Goal: Check status: Check status

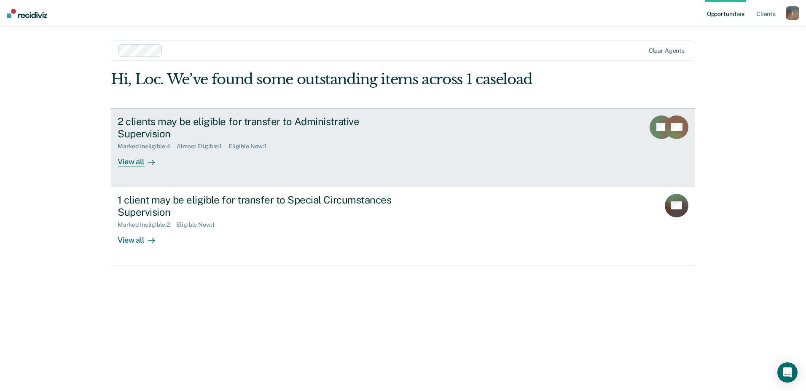
click at [145, 157] on div at bounding box center [150, 162] width 10 height 10
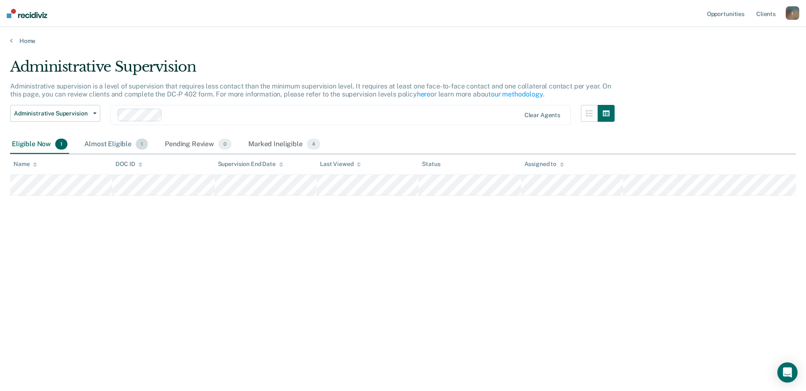
click at [131, 145] on div "Almost Eligible 1" at bounding box center [116, 144] width 67 height 19
click at [32, 145] on div "Eligible Now 1" at bounding box center [39, 144] width 59 height 19
drag, startPoint x: 32, startPoint y: 145, endPoint x: 33, endPoint y: 132, distance: 13.5
click at [33, 132] on div "Administrative Supervision Administrative Supervision Special Circumstances Sup…" at bounding box center [55, 120] width 90 height 30
click at [27, 34] on div "Home" at bounding box center [403, 36] width 806 height 18
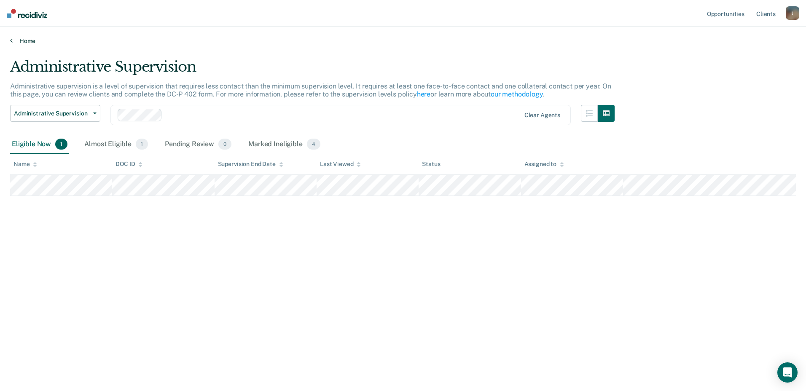
click at [28, 40] on link "Home" at bounding box center [402, 41] width 785 height 8
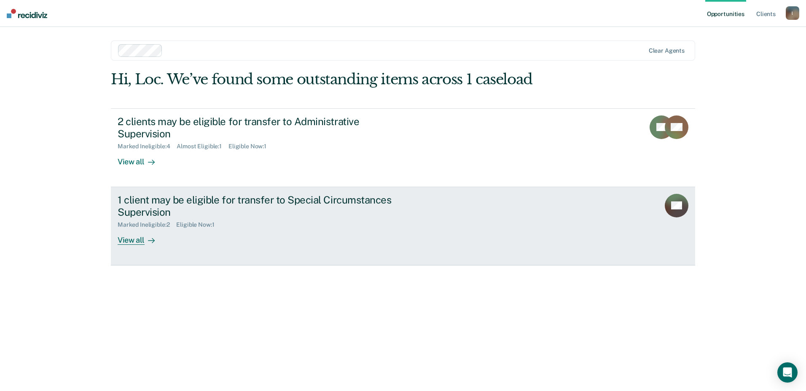
click at [155, 228] on div "View all" at bounding box center [141, 236] width 47 height 16
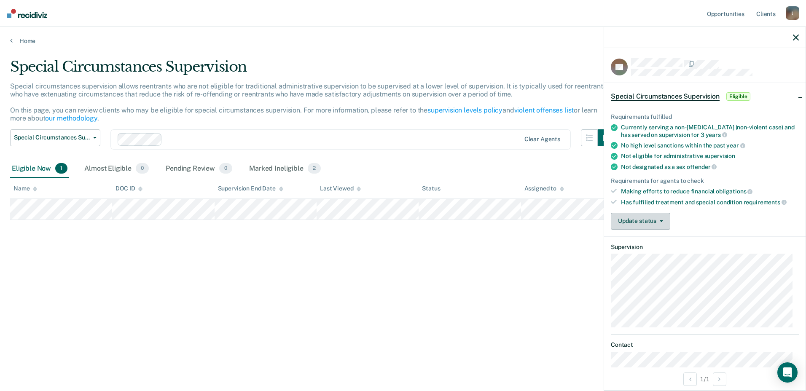
click at [659, 215] on button "Update status" at bounding box center [640, 221] width 59 height 17
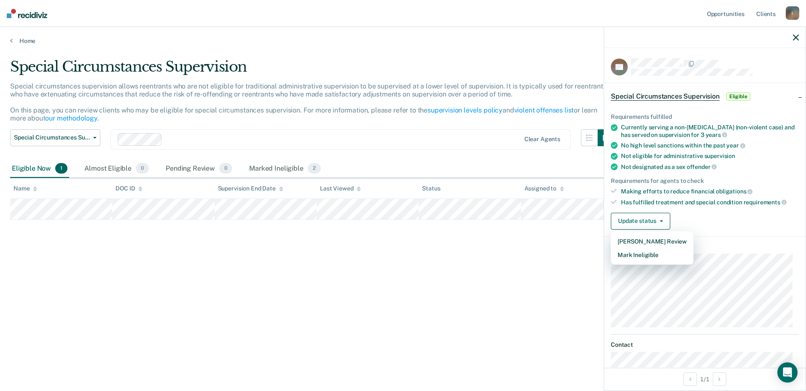
click at [475, 243] on div "Special Circumstances Supervision Special circumstances supervision allows reen…" at bounding box center [402, 193] width 785 height 270
click at [27, 40] on link "Home" at bounding box center [402, 41] width 785 height 8
